Goal: Task Accomplishment & Management: Use online tool/utility

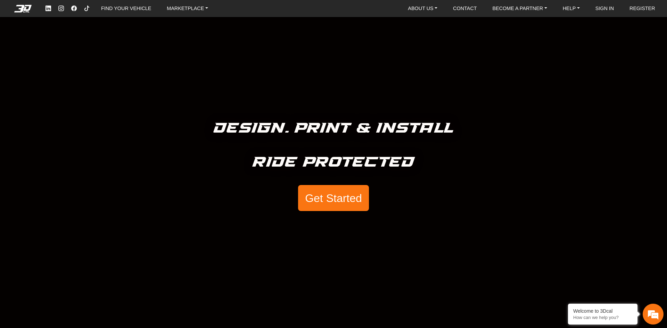
click at [333, 201] on button "Get Started" at bounding box center [333, 198] width 71 height 26
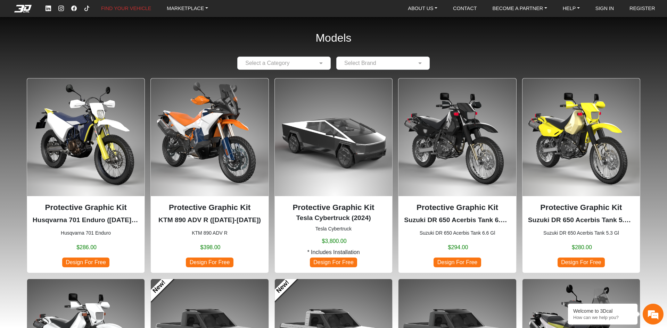
click at [313, 61] on div at bounding box center [284, 63] width 93 height 9
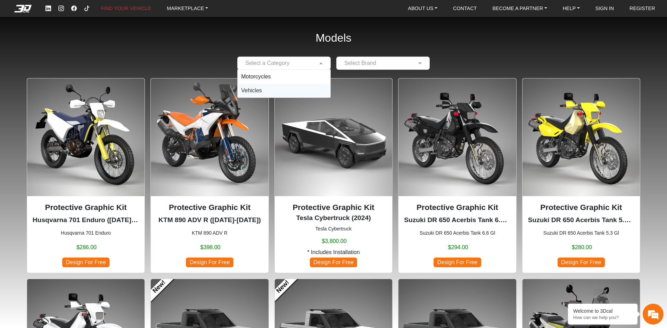
click at [264, 92] on div "Vehicles" at bounding box center [284, 91] width 93 height 14
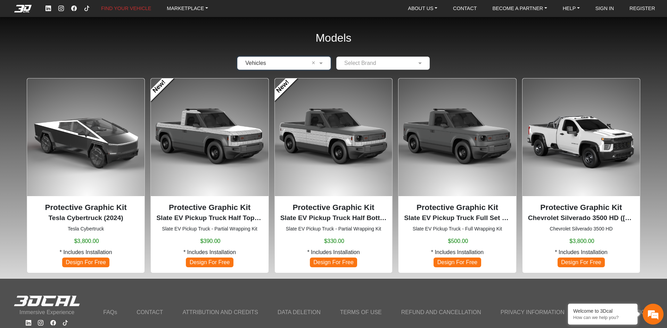
click at [376, 63] on input "text" at bounding box center [376, 63] width 72 height 8
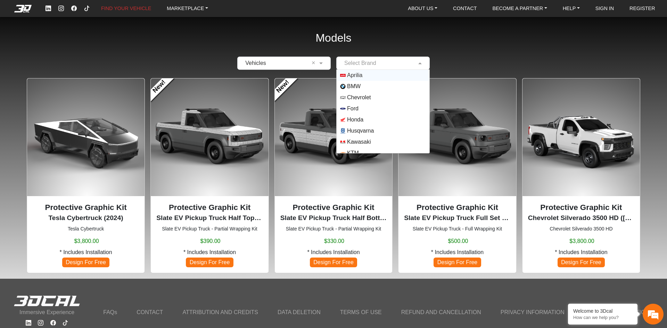
click at [203, 43] on div "Models × Vehicles × Select Brand Aprilia BMW Chevrolet Ford Honda Husqvarna Kaw…" at bounding box center [333, 139] width 667 height 279
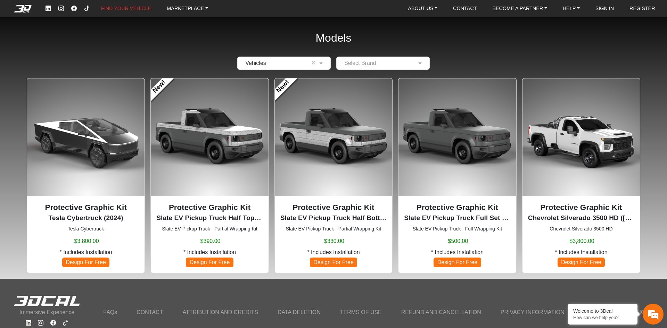
click at [464, 261] on span "Design For Free" at bounding box center [457, 262] width 47 height 9
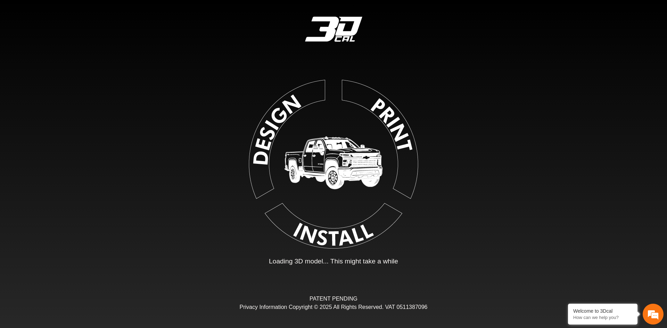
type input "*"
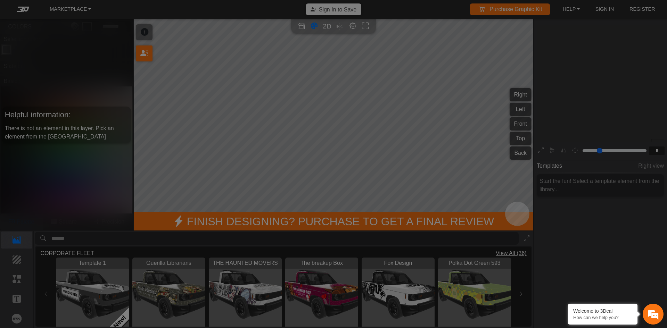
scroll to position [112, 107]
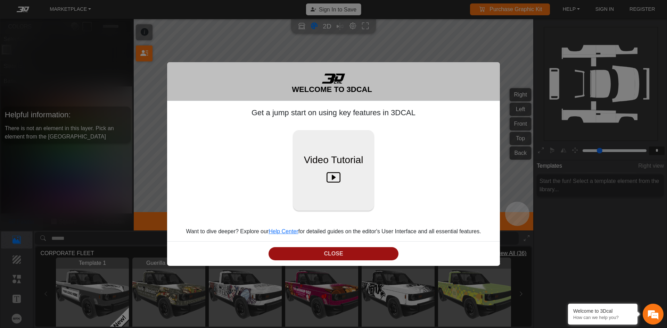
click at [366, 250] on button "CLOSE" at bounding box center [334, 254] width 130 height 14
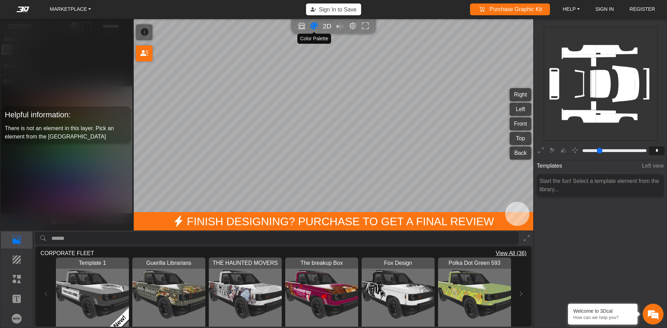
click at [313, 25] on icon "Color tool" at bounding box center [314, 26] width 7 height 8
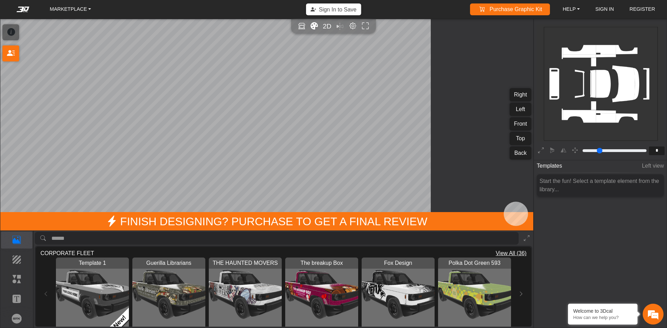
type input "*"
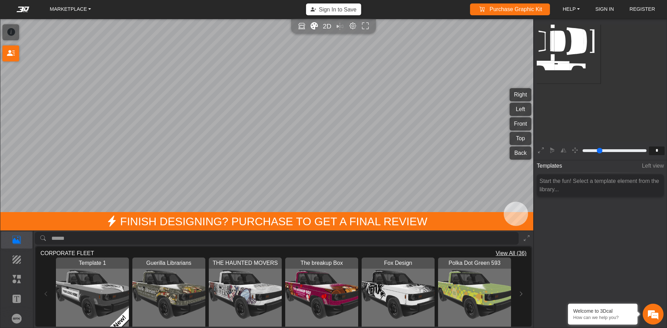
scroll to position [69, 65]
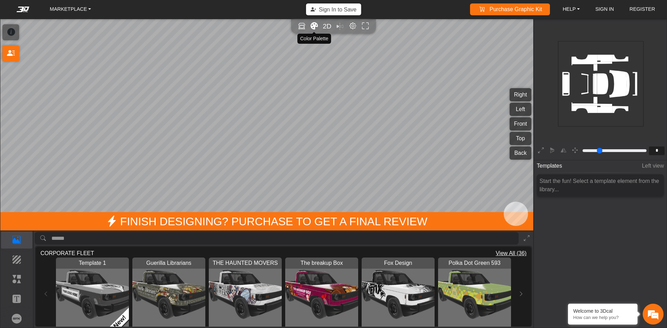
click at [313, 26] on icon "Color tool" at bounding box center [314, 26] width 7 height 8
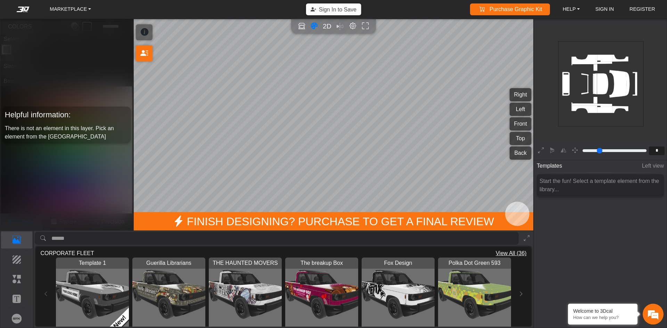
click at [46, 295] on div "Template 1 Loading... New! Guerilla Librarians Loading... THE HAUNTED MOVERS Lo…" at bounding box center [283, 294] width 486 height 73
click at [518, 291] on icon at bounding box center [521, 294] width 6 height 6
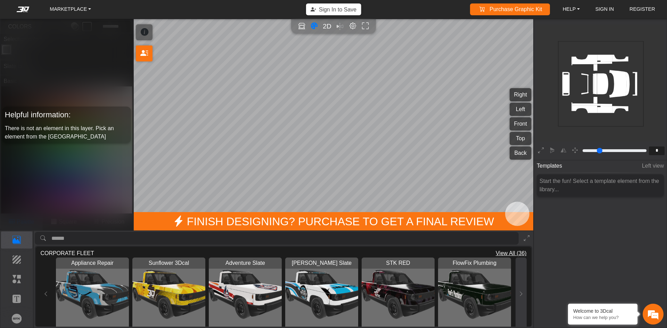
click at [518, 292] on icon at bounding box center [521, 294] width 6 height 6
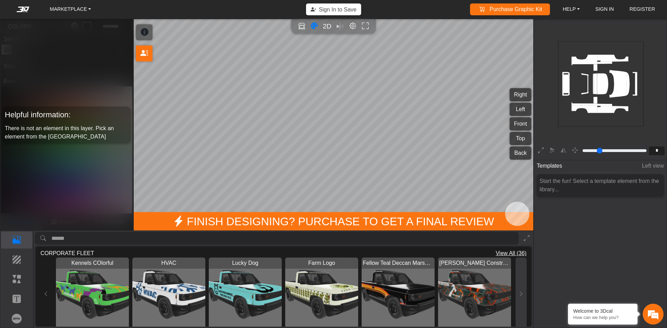
click at [518, 293] on icon at bounding box center [521, 294] width 6 height 6
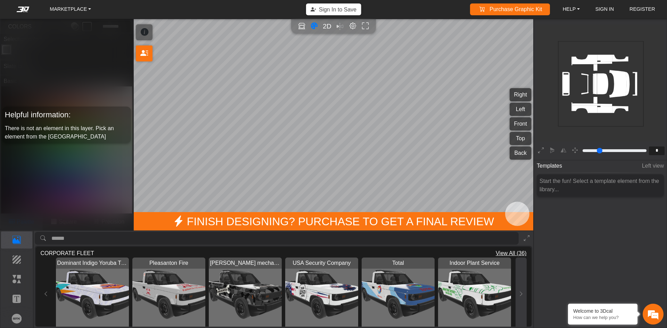
click at [518, 293] on icon at bounding box center [521, 294] width 6 height 6
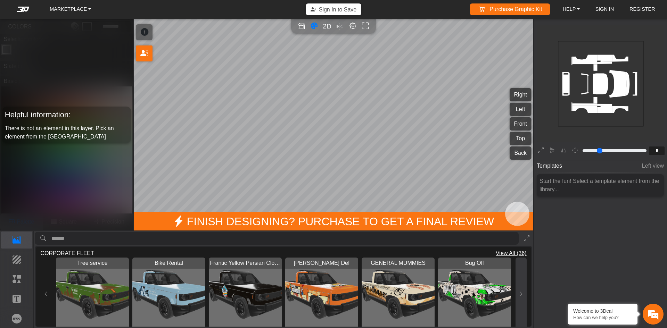
click at [518, 293] on icon at bounding box center [521, 294] width 6 height 6
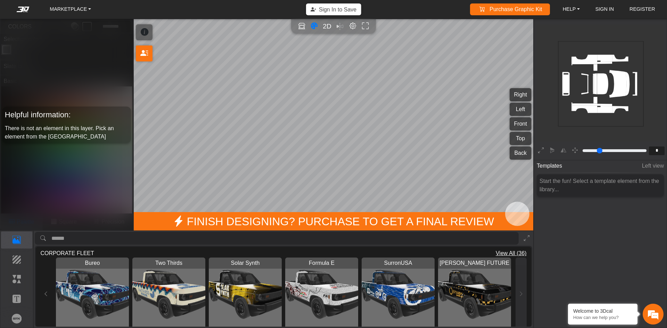
click at [517, 293] on div "Bureo Loading... Two Thirds Loading... Solar Synth Loading... Formula E Loading…" at bounding box center [283, 294] width 486 height 73
click at [24, 282] on p "Elements" at bounding box center [16, 279] width 31 height 8
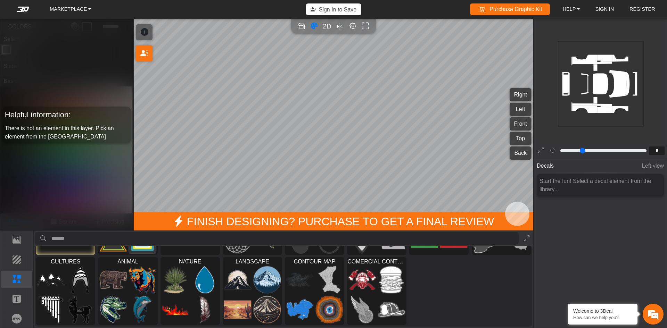
scroll to position [0, 0]
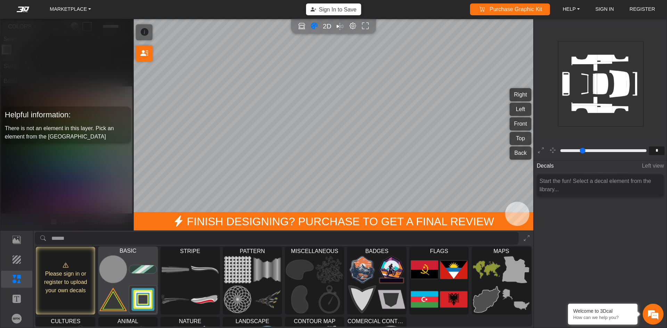
click at [122, 291] on img at bounding box center [112, 300] width 27 height 28
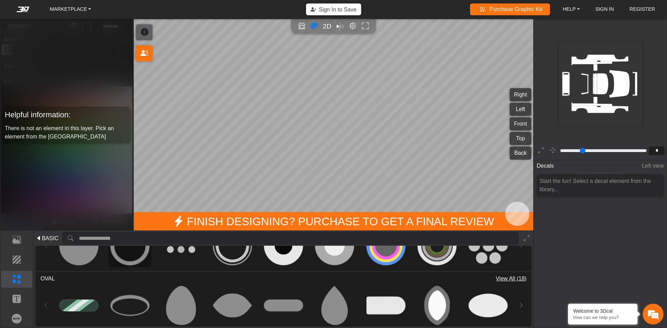
scroll to position [69, 0]
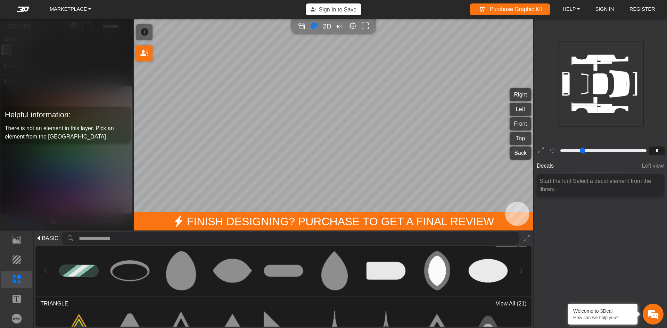
click at [621, 79] on icon "background_wire_template_bg decal_slate_right decal_slate_left decal_slate_fron…" at bounding box center [601, 84] width 256 height 256
type input "*"
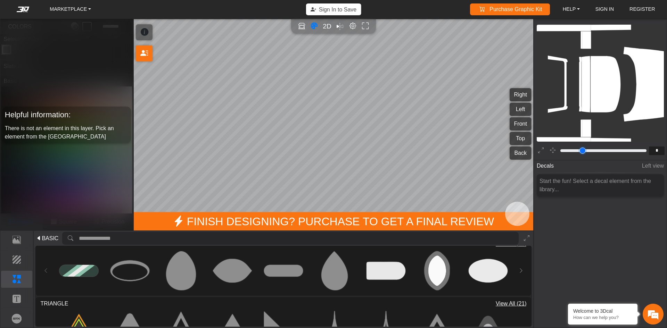
type input "**"
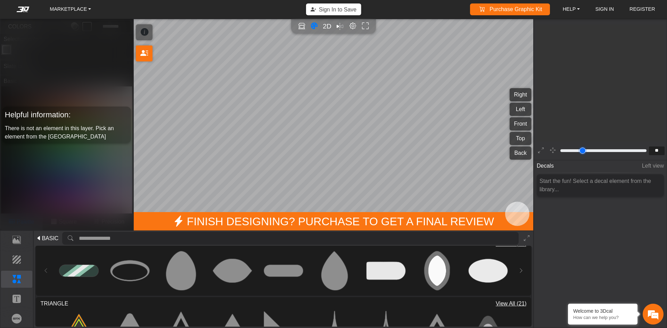
type input "**"
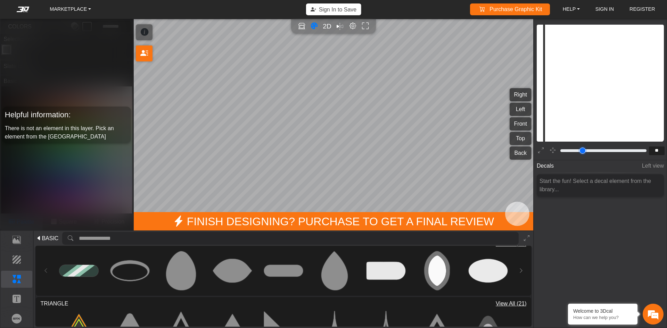
type input "**"
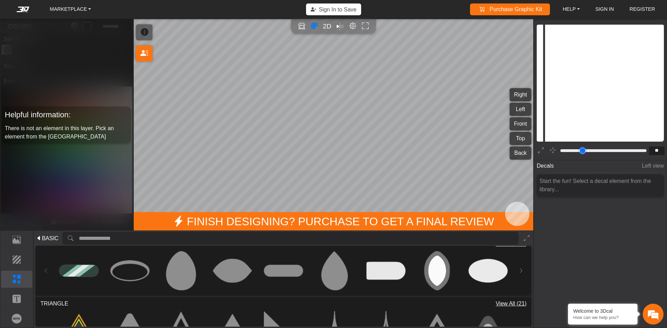
type input "**"
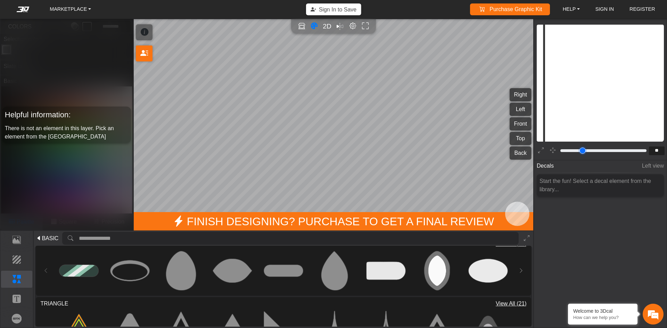
type input "**"
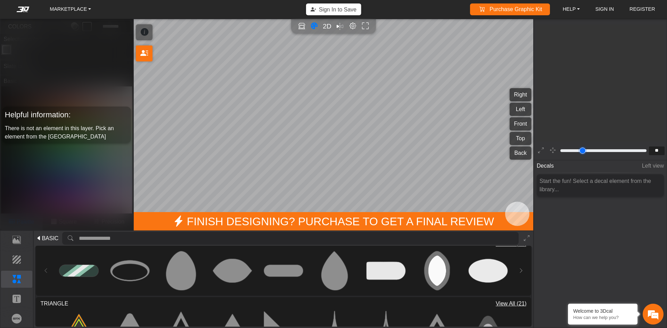
type input "**"
type input "*"
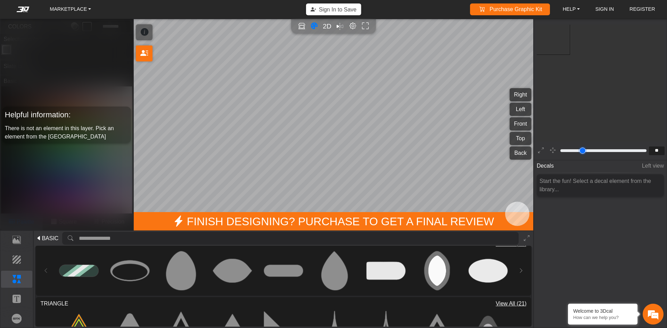
type input "*"
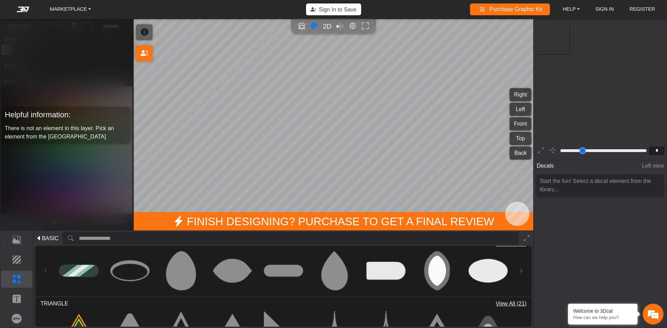
scroll to position [27, 22]
drag, startPoint x: 564, startPoint y: 150, endPoint x: 549, endPoint y: 152, distance: 15.0
click at [559, 152] on input "range" at bounding box center [603, 151] width 88 height 8
click at [520, 96] on button "Right" at bounding box center [521, 94] width 22 height 13
click at [76, 131] on div "Helpful information: There is not an element in this layer. Pick an element fro…" at bounding box center [66, 125] width 128 height 36
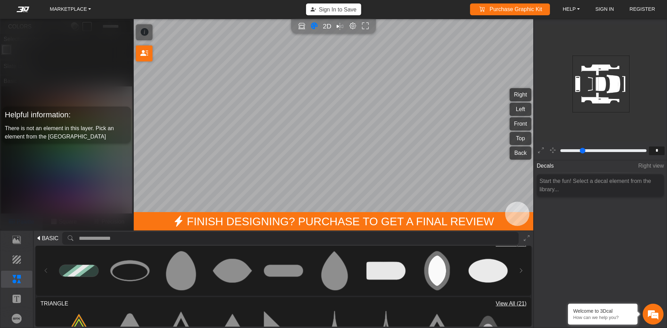
click at [44, 236] on span "BASIC" at bounding box center [50, 239] width 17 height 8
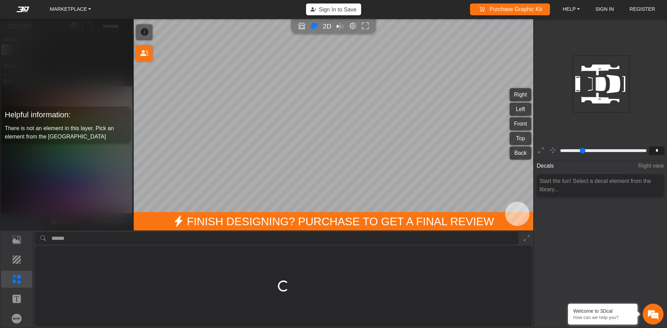
scroll to position [0, 0]
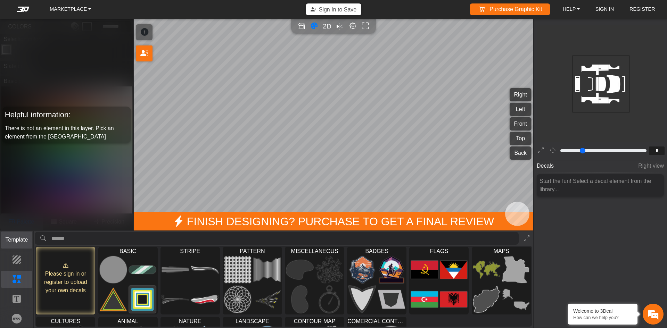
click at [17, 238] on p "Template" at bounding box center [16, 240] width 31 height 8
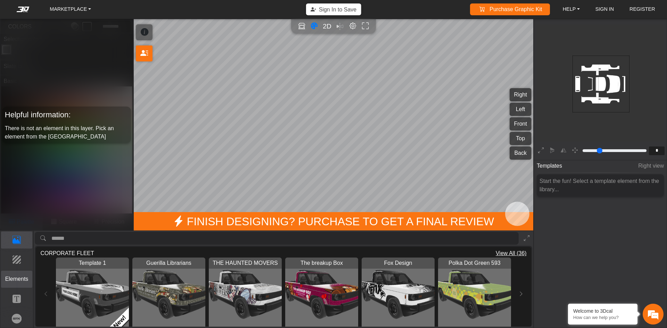
click at [19, 280] on p "Elements" at bounding box center [16, 279] width 31 height 8
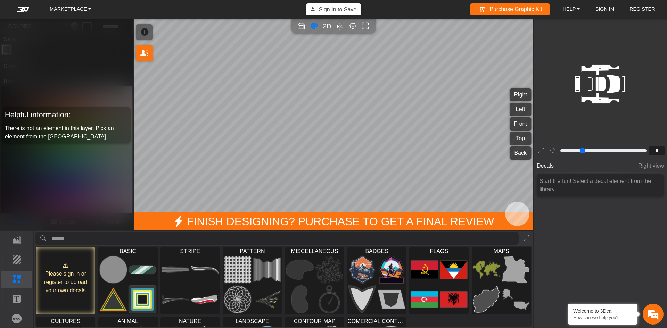
type input "*"
type input "***"
type input "*"
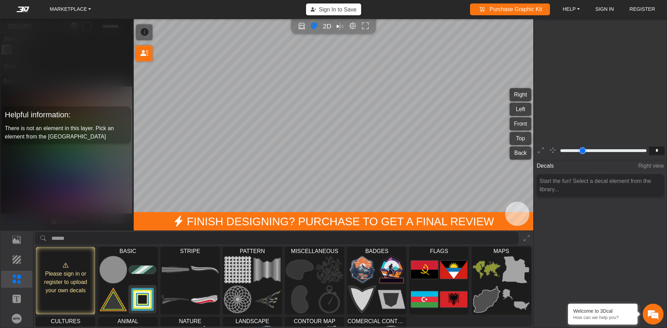
type input "*"
type input "**"
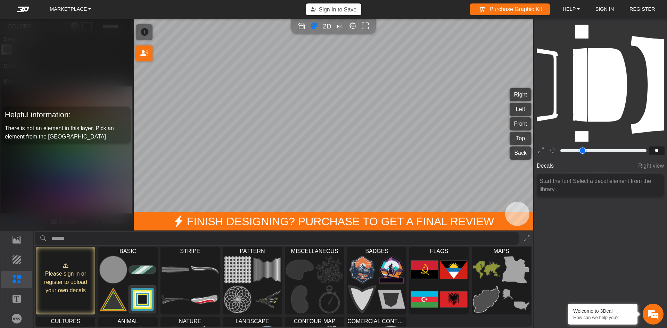
type input "*"
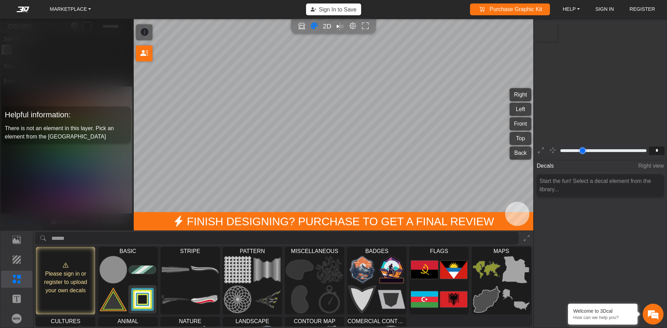
type input "*"
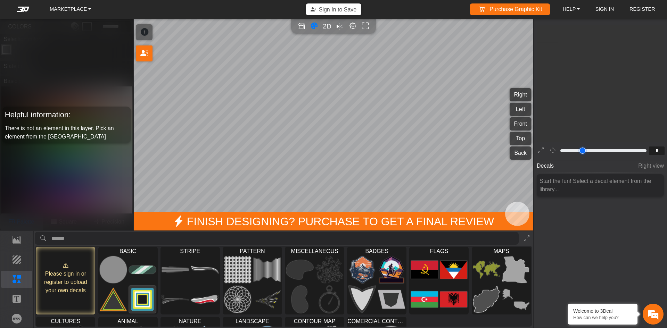
type input "*"
drag, startPoint x: 564, startPoint y: 151, endPoint x: 553, endPoint y: 150, distance: 11.2
click at [559, 151] on input "range" at bounding box center [603, 151] width 88 height 8
click at [659, 150] on input "*" at bounding box center [657, 151] width 16 height 9
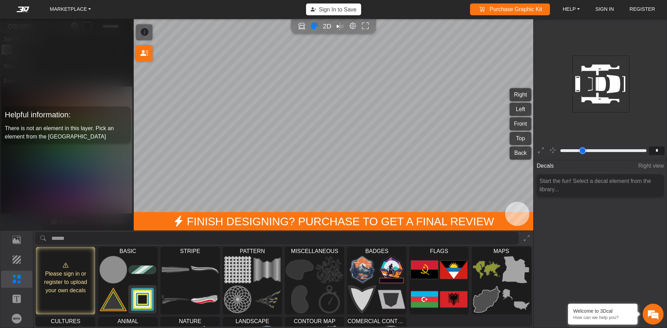
type input "*"
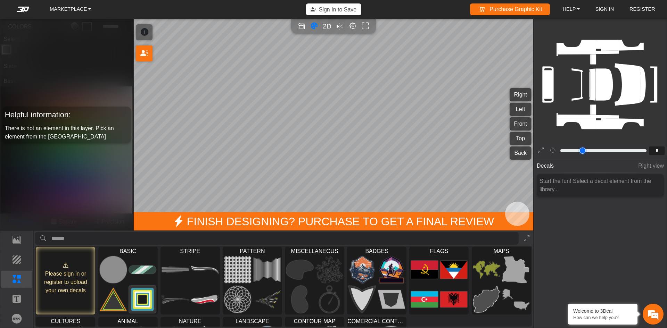
type input "*"
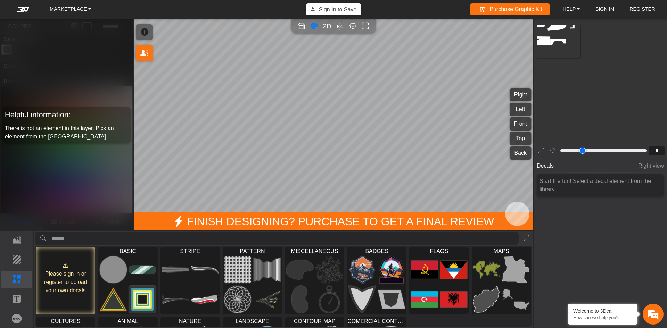
scroll to position [65, 60]
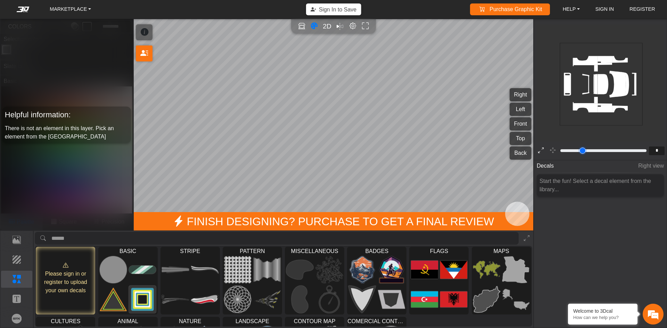
drag, startPoint x: 562, startPoint y: 151, endPoint x: 539, endPoint y: 150, distance: 23.3
click at [559, 150] on input "range" at bounding box center [603, 151] width 88 height 8
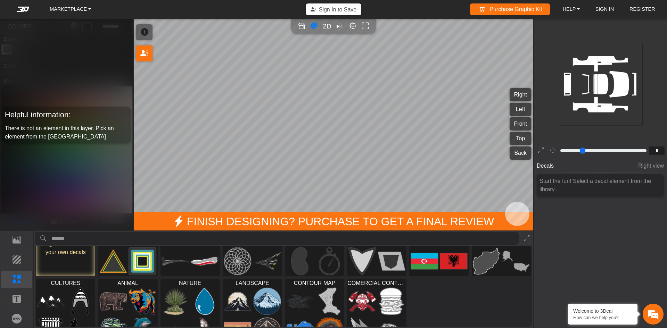
scroll to position [0, 0]
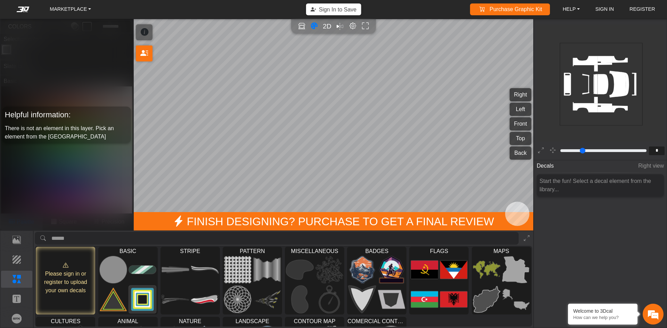
click at [72, 130] on span "There is not an element in this layer. Pick an element from the [GEOGRAPHIC_DAT…" at bounding box center [59, 132] width 109 height 14
click at [71, 85] on div "Helpful information: There is not an element in this layer. Pick an element fro…" at bounding box center [66, 124] width 133 height 211
drag, startPoint x: 71, startPoint y: 84, endPoint x: 40, endPoint y: 112, distance: 41.8
click at [52, 88] on div "Helpful information: There is not an element in this layer. Pick an element fro…" at bounding box center [66, 124] width 133 height 211
click at [35, 120] on h5 "Helpful information:" at bounding box center [67, 115] width 124 height 13
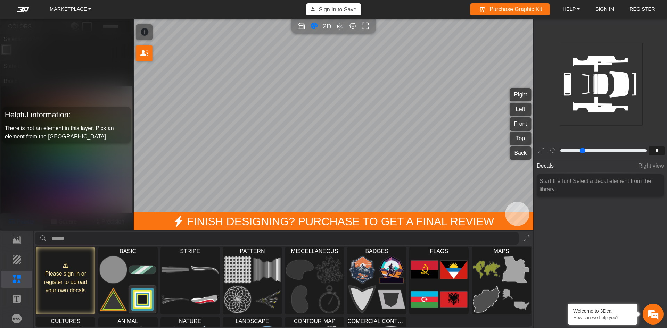
click at [24, 157] on div "Helpful information: There is not an element in this layer. Pick an element fro…" at bounding box center [66, 124] width 133 height 211
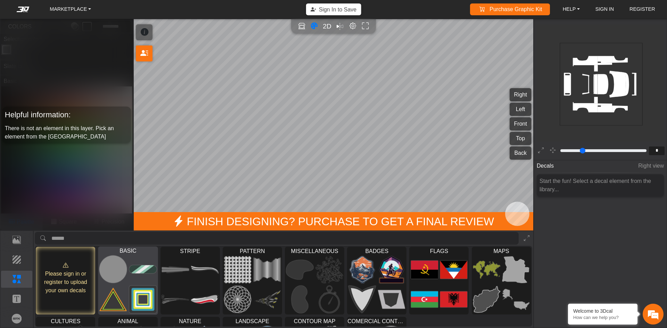
click at [116, 287] on img at bounding box center [112, 300] width 27 height 28
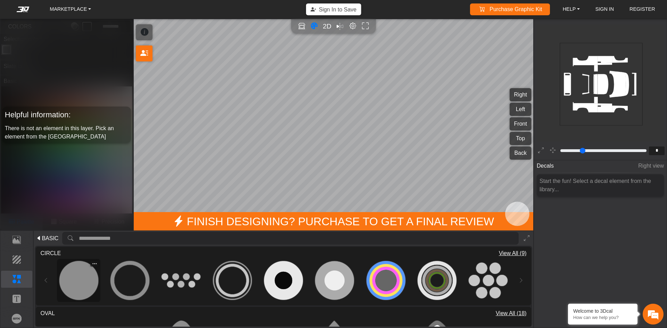
click at [73, 282] on img at bounding box center [78, 280] width 39 height 39
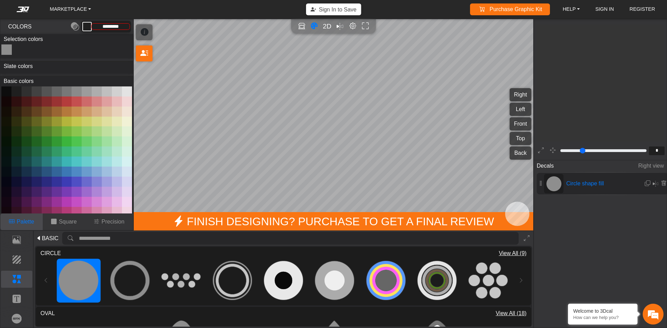
type input "**"
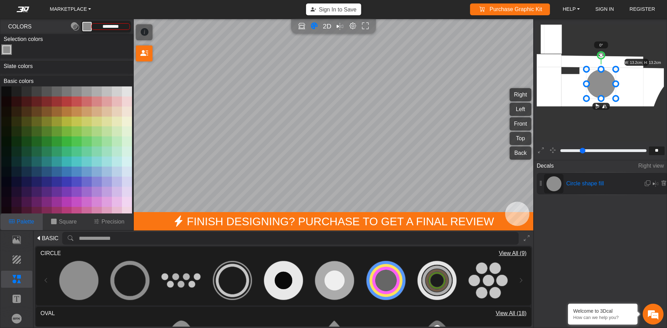
click at [11, 65] on label "Slate colors" at bounding box center [18, 66] width 36 height 10
click at [28, 139] on button at bounding box center [27, 142] width 10 height 10
click at [17, 140] on button at bounding box center [16, 142] width 10 height 10
click at [67, 221] on p "Square" at bounding box center [68, 222] width 18 height 8
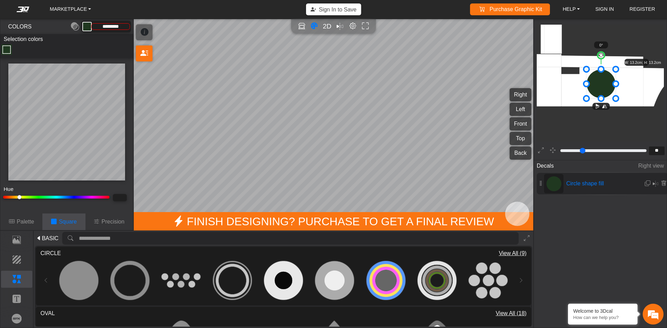
type input "*********"
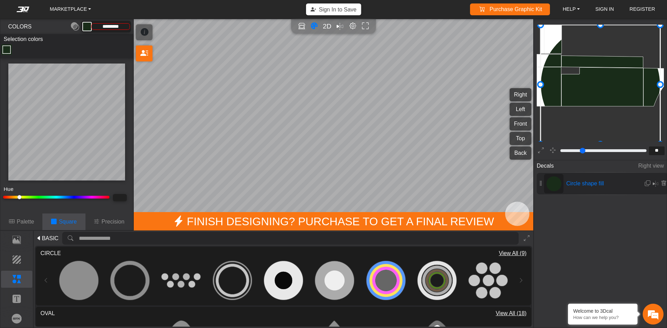
drag, startPoint x: 617, startPoint y: 69, endPoint x: 667, endPoint y: -5, distance: 89.2
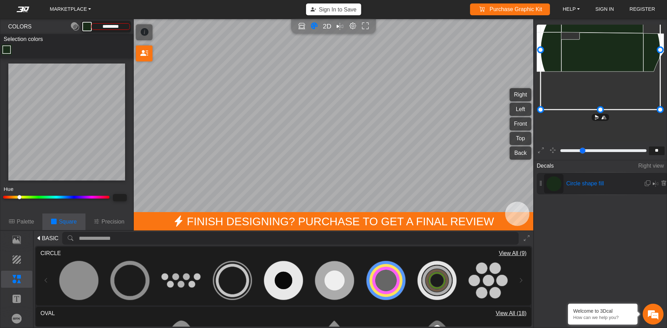
type input "**"
type input "*"
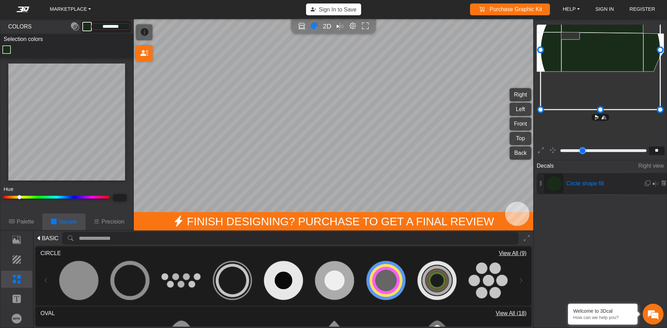
type input "*"
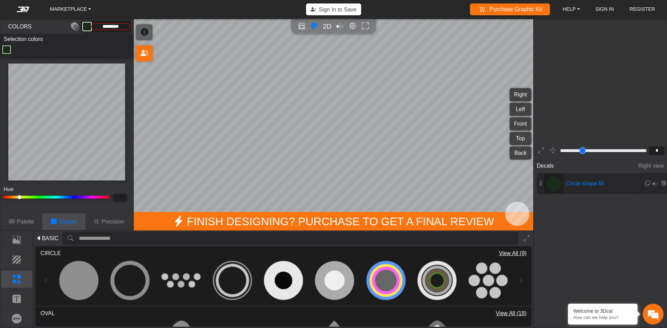
type input "*"
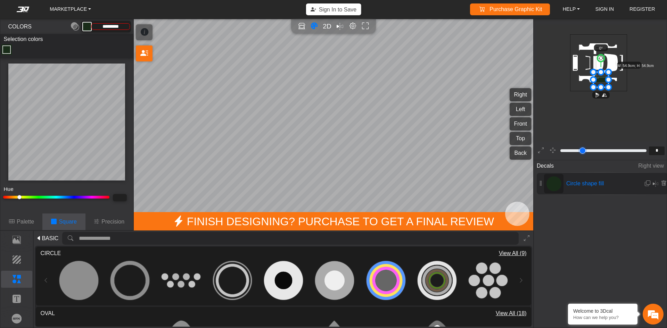
drag, startPoint x: 569, startPoint y: 150, endPoint x: 559, endPoint y: 151, distance: 9.8
type input "*"
click at [559, 151] on input "range" at bounding box center [603, 151] width 88 height 8
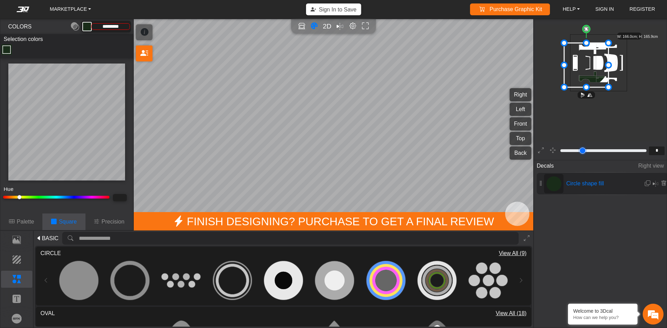
drag, startPoint x: 593, startPoint y: 73, endPoint x: 564, endPoint y: 23, distance: 58.0
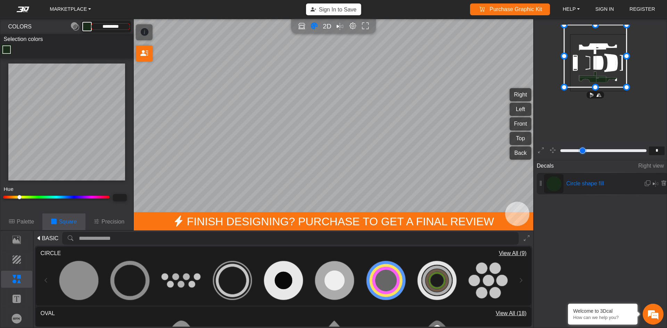
drag, startPoint x: 608, startPoint y: 45, endPoint x: 628, endPoint y: 22, distance: 30.5
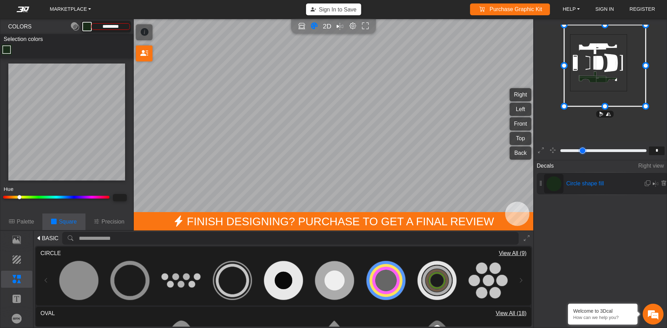
drag, startPoint x: 625, startPoint y: 87, endPoint x: 645, endPoint y: 91, distance: 19.5
drag, startPoint x: 606, startPoint y: 26, endPoint x: 599, endPoint y: 23, distance: 7.5
drag, startPoint x: 563, startPoint y: 64, endPoint x: 548, endPoint y: 64, distance: 15.3
type input "*********"
click at [521, 109] on button "Left" at bounding box center [521, 109] width 22 height 13
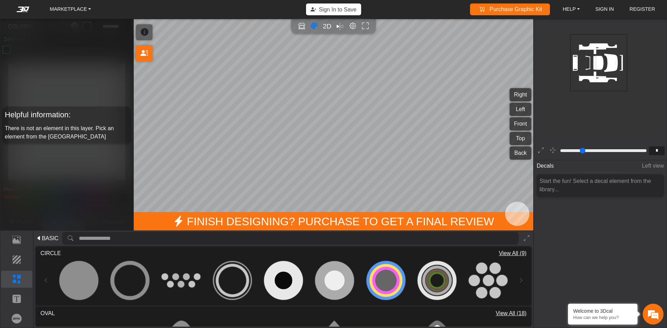
click at [521, 97] on button "Right" at bounding box center [521, 94] width 22 height 13
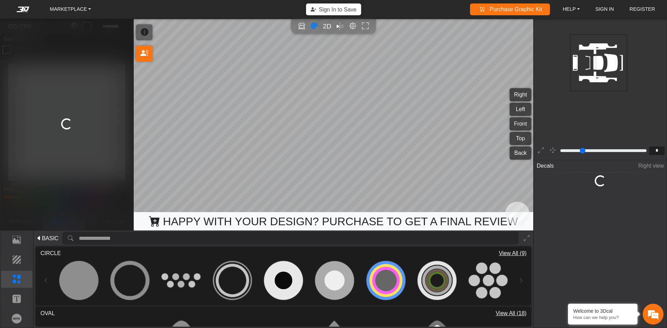
type input "*"
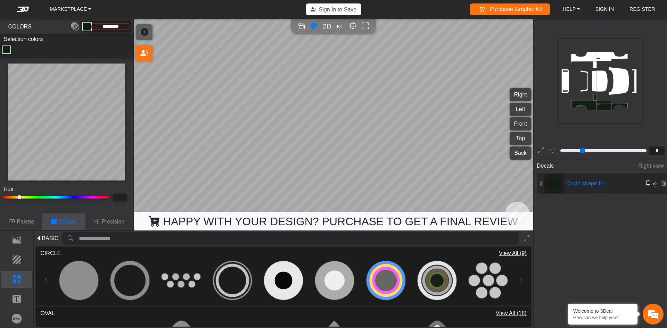
click at [646, 184] on em at bounding box center [648, 184] width 6 height 6
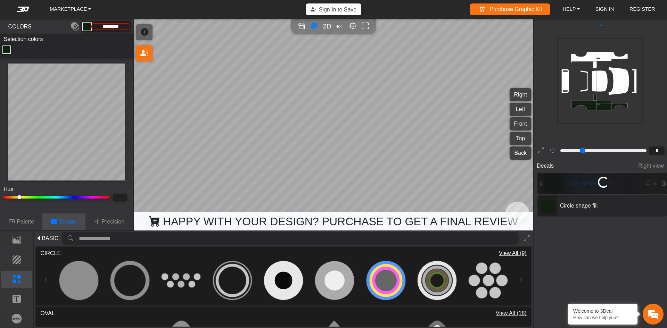
scroll to position [73, 66]
click at [654, 183] on em at bounding box center [656, 184] width 6 height 8
click at [540, 183] on icon at bounding box center [541, 184] width 6 height 8
click at [646, 166] on span "Right view" at bounding box center [651, 165] width 26 height 13
